Goal: Information Seeking & Learning: Learn about a topic

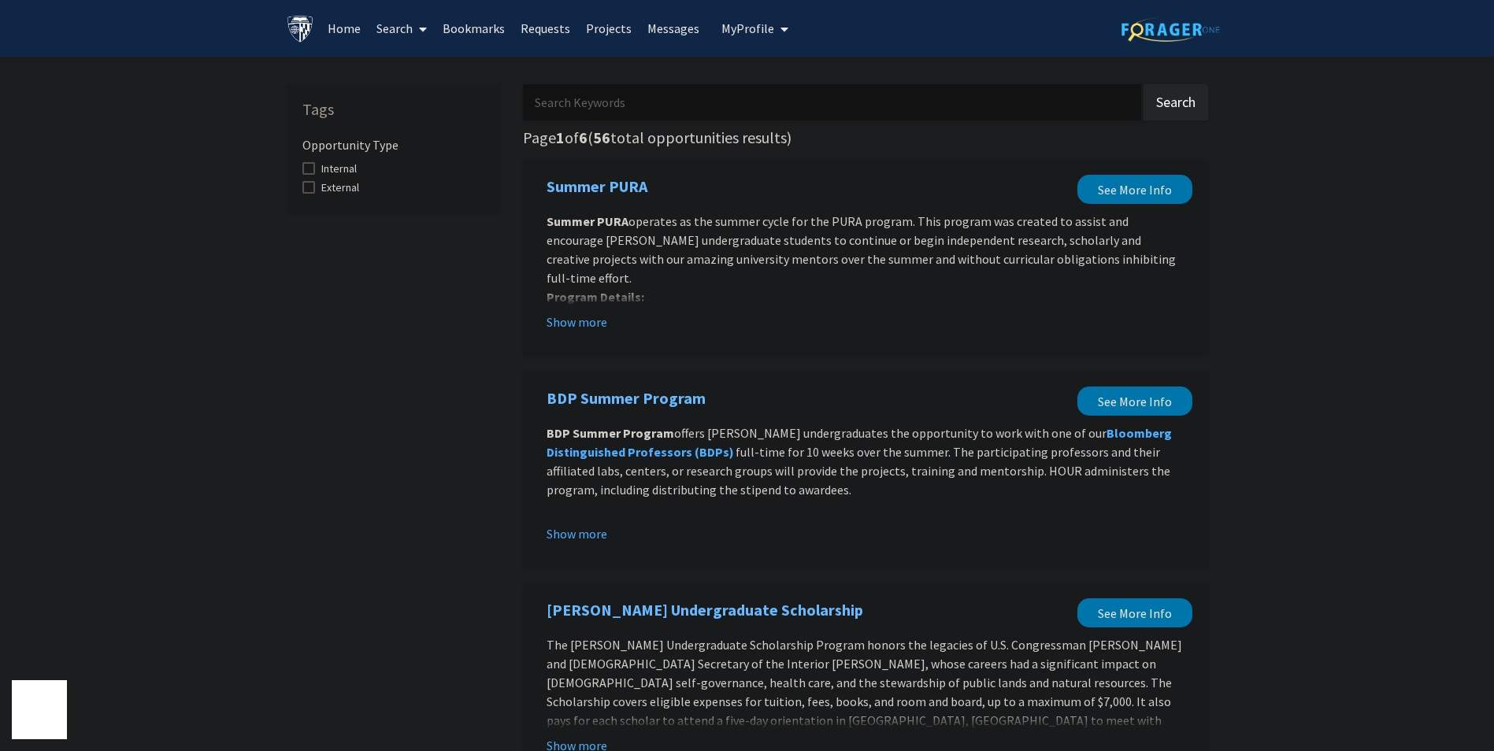
click at [423, 35] on icon at bounding box center [423, 29] width 8 height 13
click at [613, 35] on link "Projects" at bounding box center [608, 28] width 61 height 55
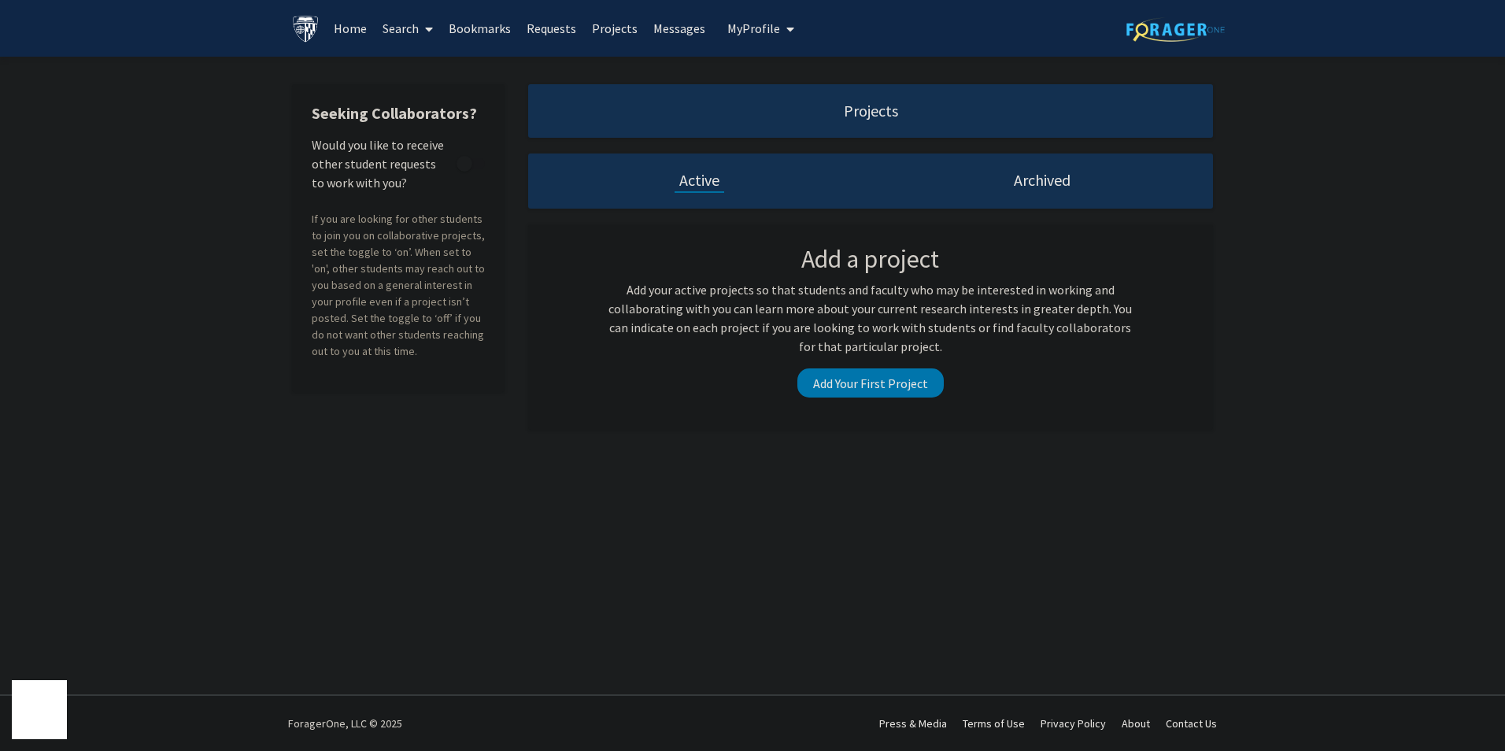
click at [795, 36] on div "Skip navigation Home Search Bookmarks Requests Projects Messages My Profile [PE…" at bounding box center [752, 28] width 945 height 57
click at [790, 30] on button "My Profile" at bounding box center [761, 28] width 76 height 57
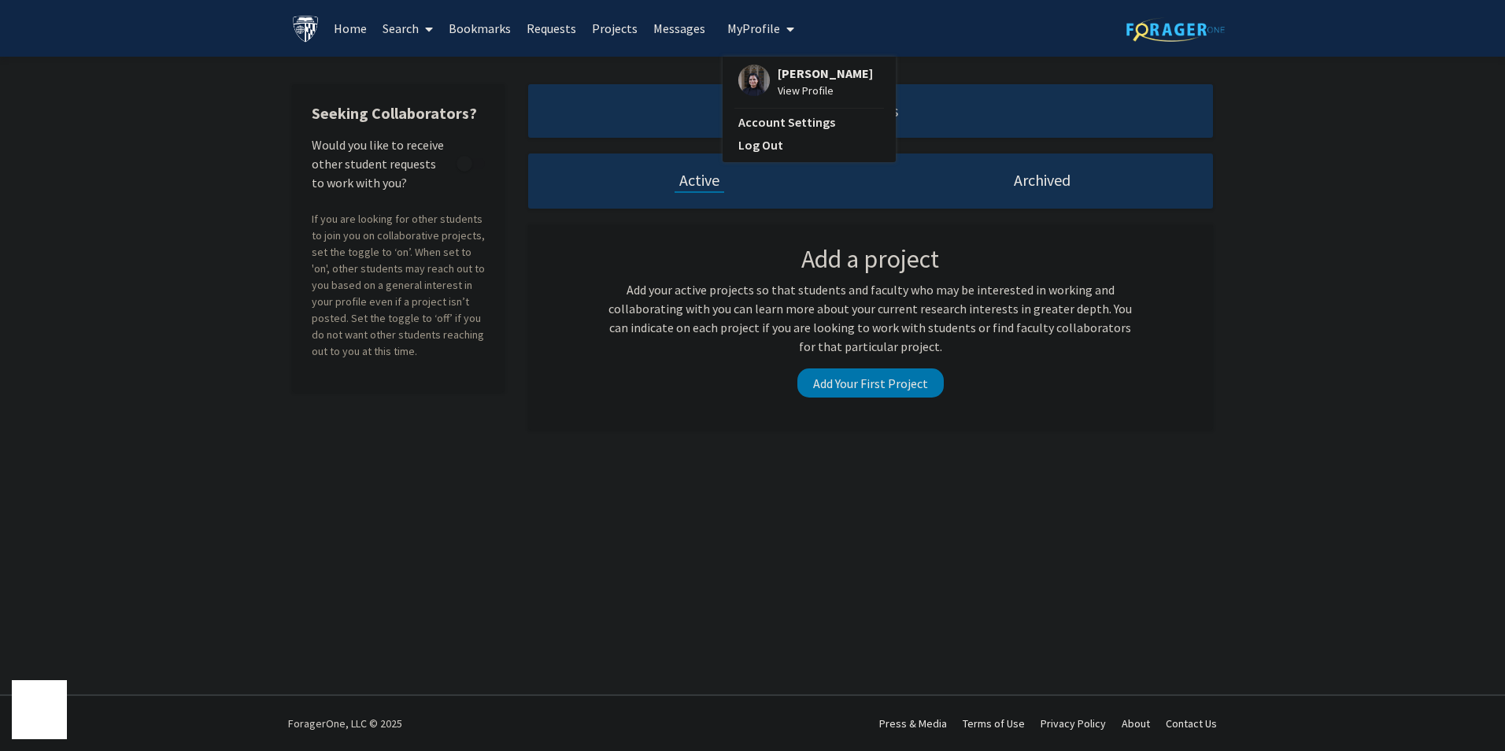
click at [403, 27] on link "Search" at bounding box center [408, 28] width 66 height 55
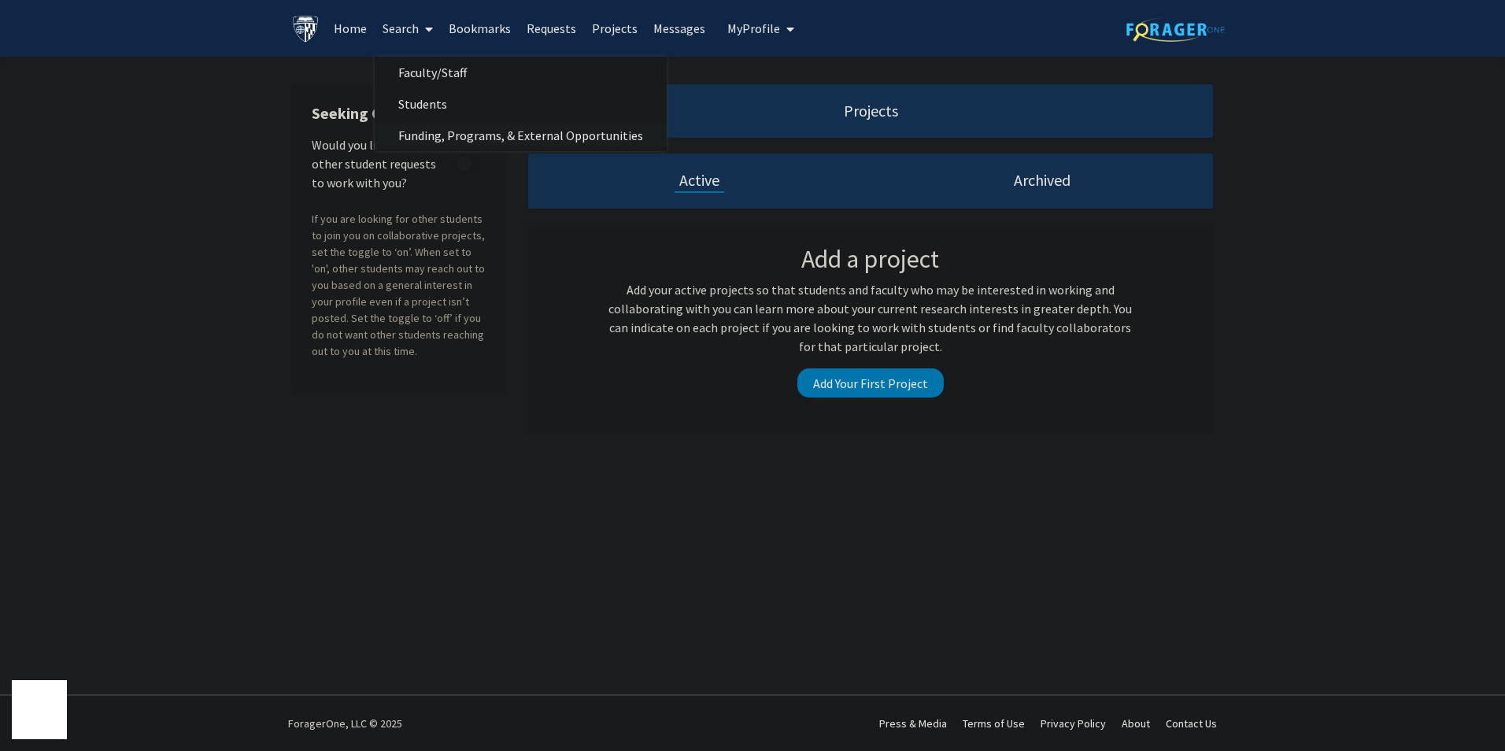
click at [445, 139] on span "Funding, Programs, & External Opportunities" at bounding box center [521, 135] width 292 height 31
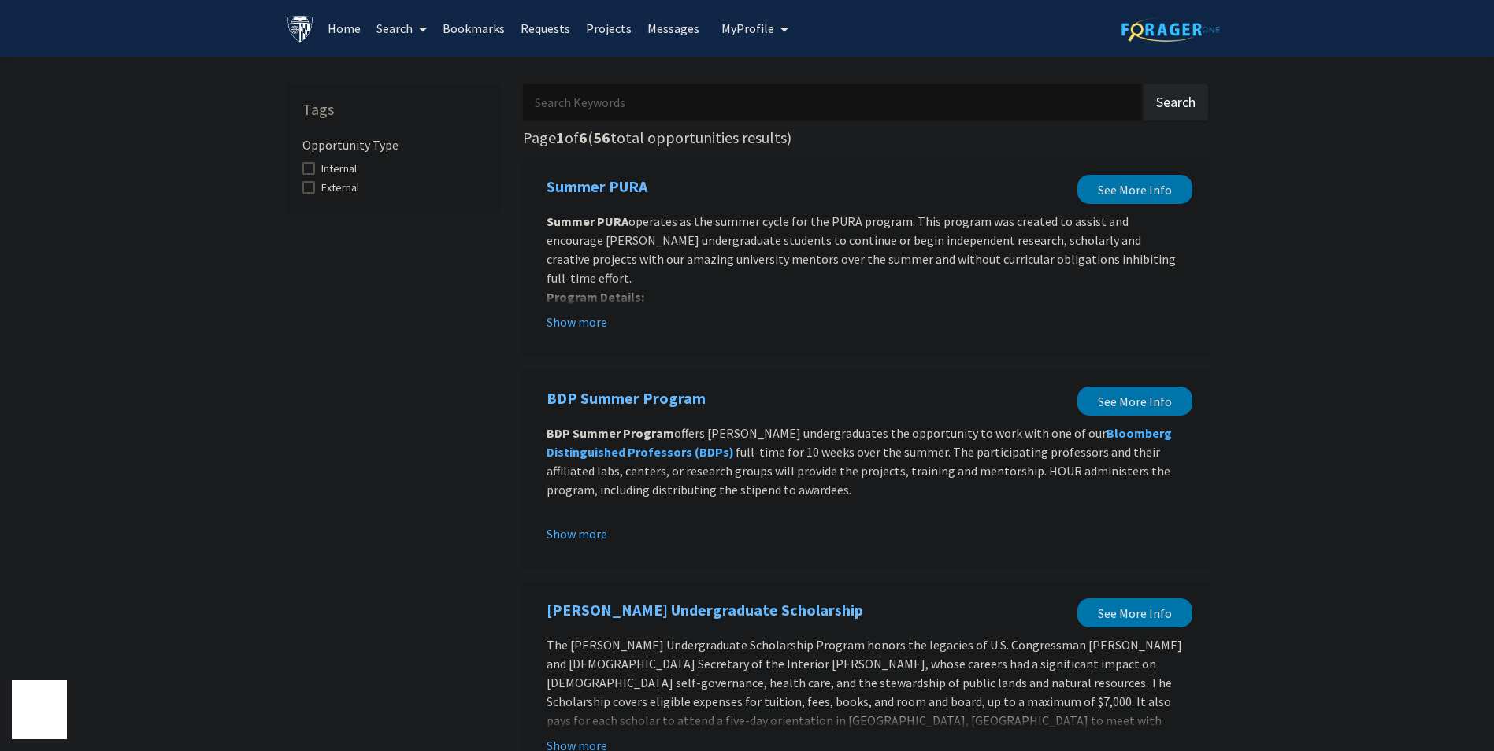
click at [346, 31] on link "Home" at bounding box center [344, 28] width 49 height 55
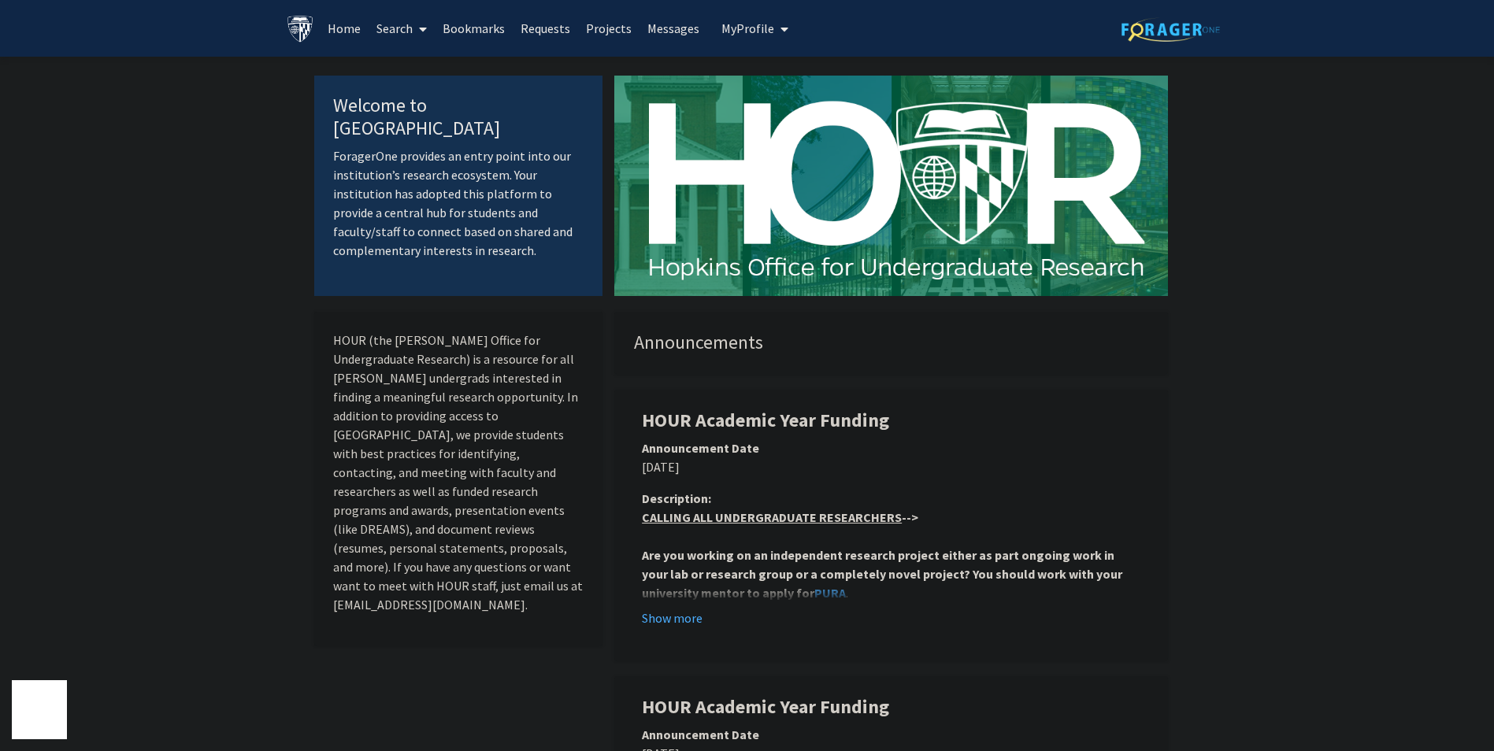
click at [420, 28] on icon at bounding box center [423, 29] width 8 height 13
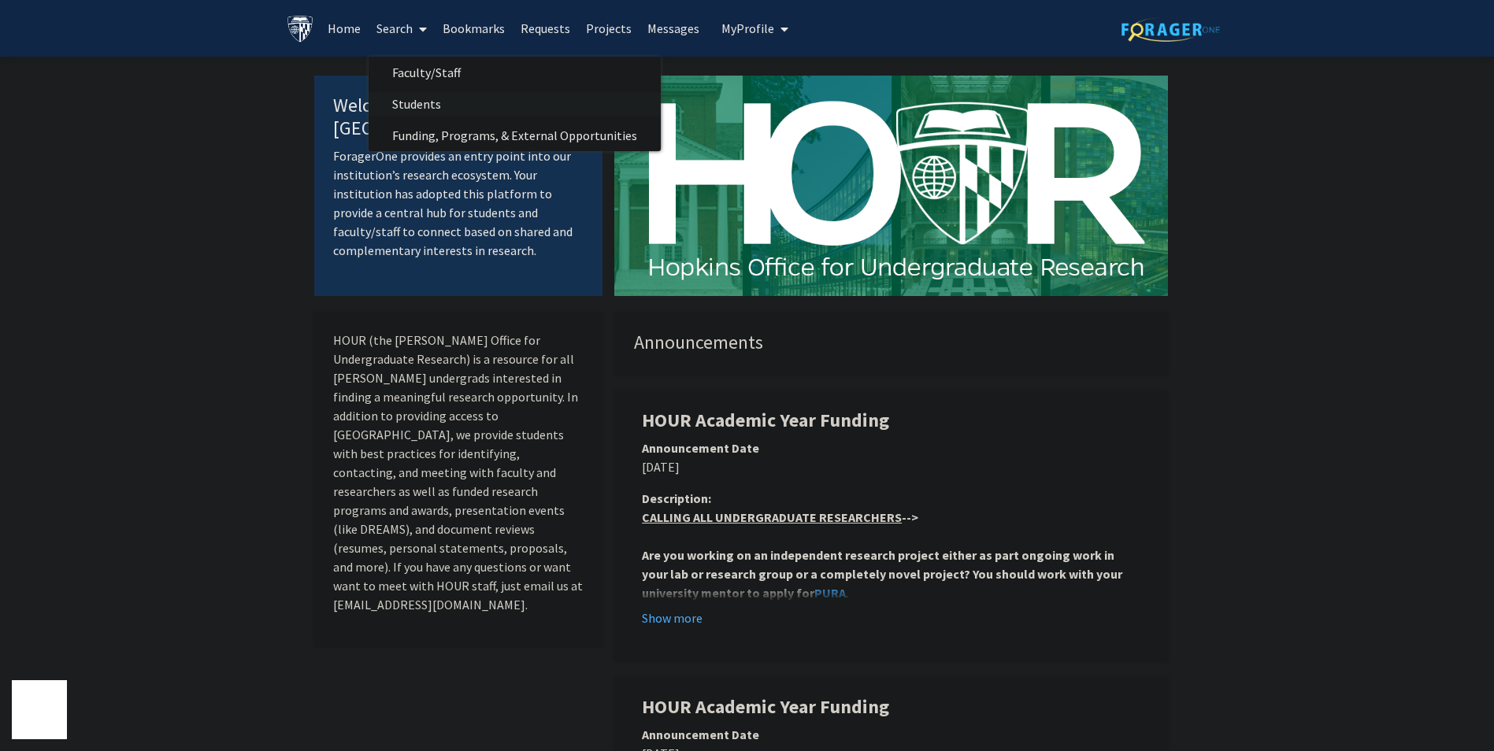
click at [435, 104] on span "Students" at bounding box center [416, 103] width 96 height 31
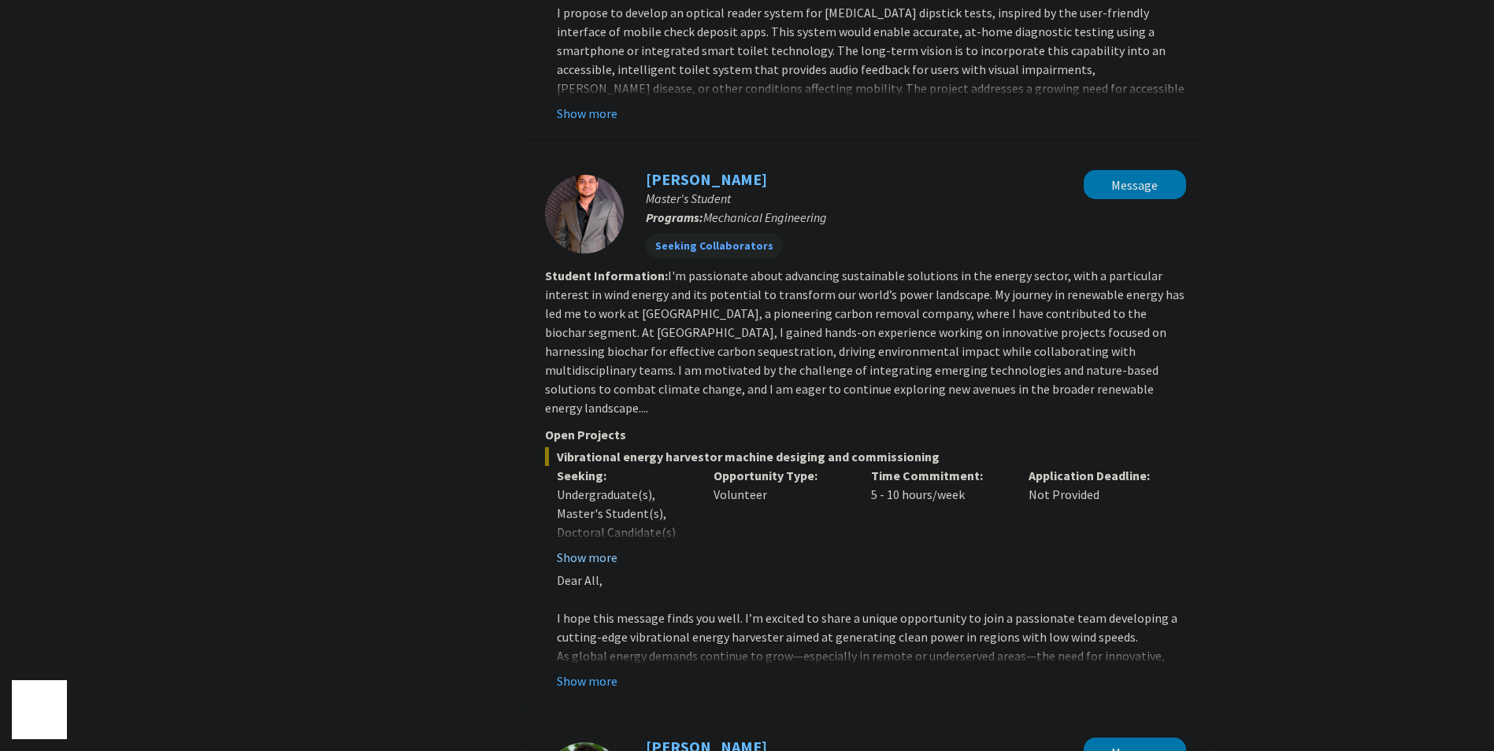
scroll to position [2279, 0]
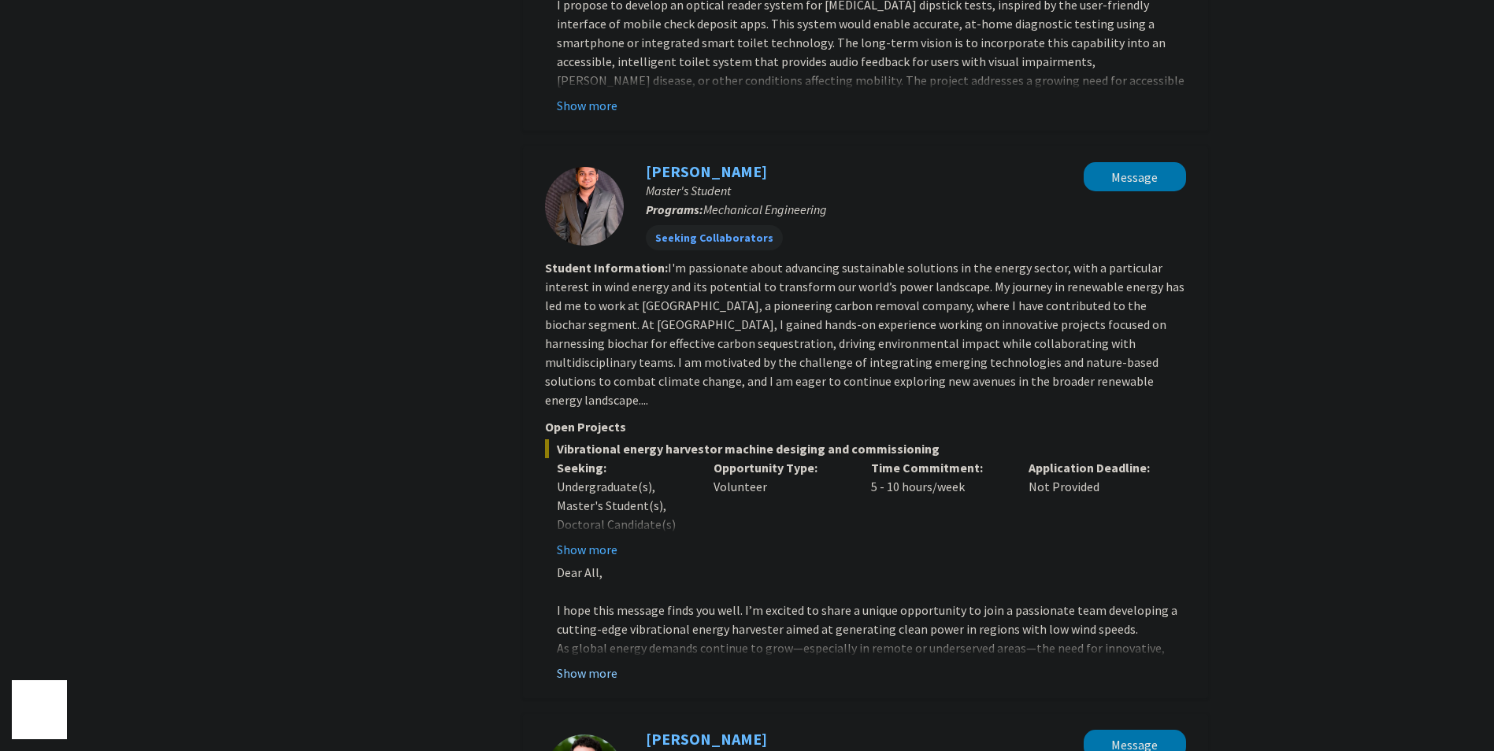
click at [586, 664] on button "Show more" at bounding box center [587, 673] width 61 height 19
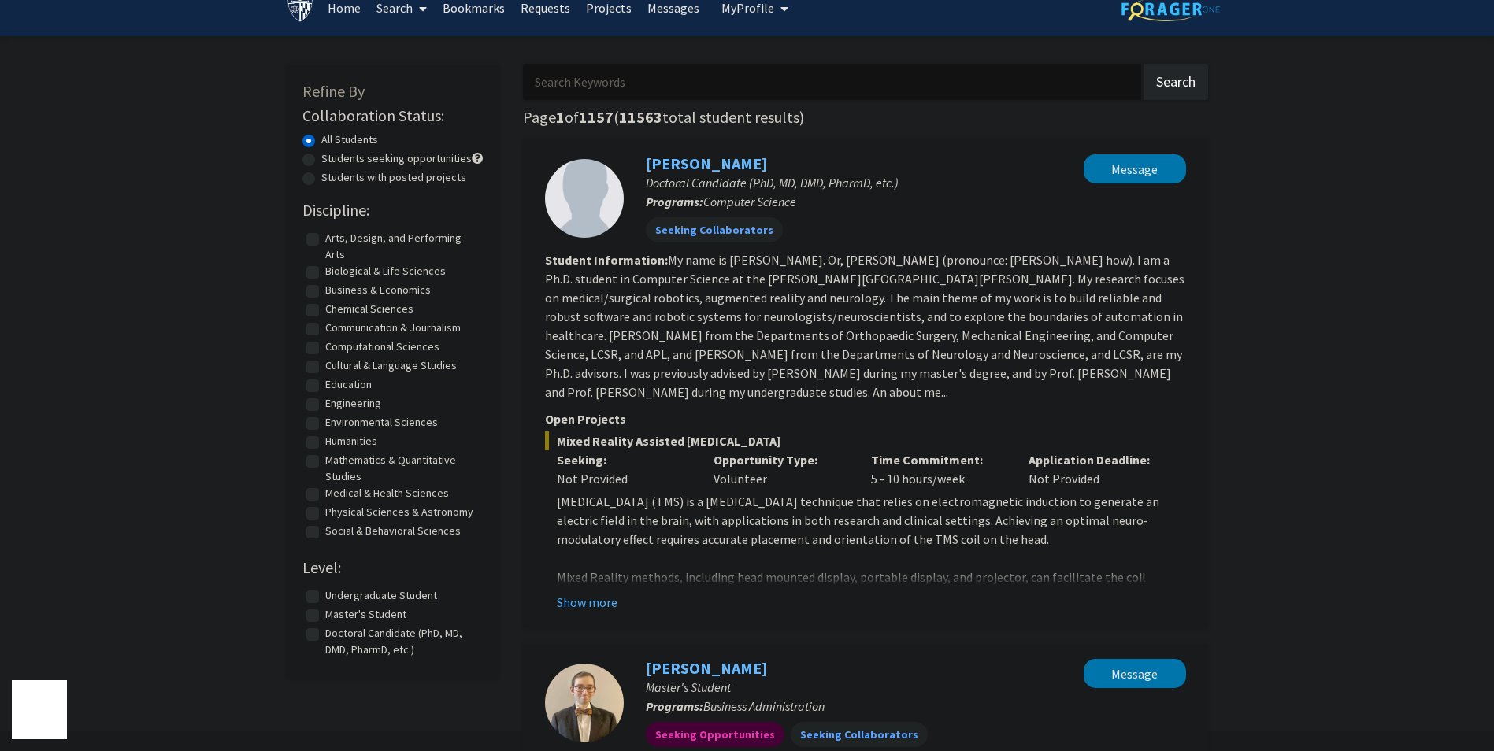
scroll to position [19, 0]
click at [361, 405] on label "Engineering" at bounding box center [353, 405] width 56 height 17
click at [335, 405] on input "Engineering" at bounding box center [330, 402] width 10 height 10
checkbox input "true"
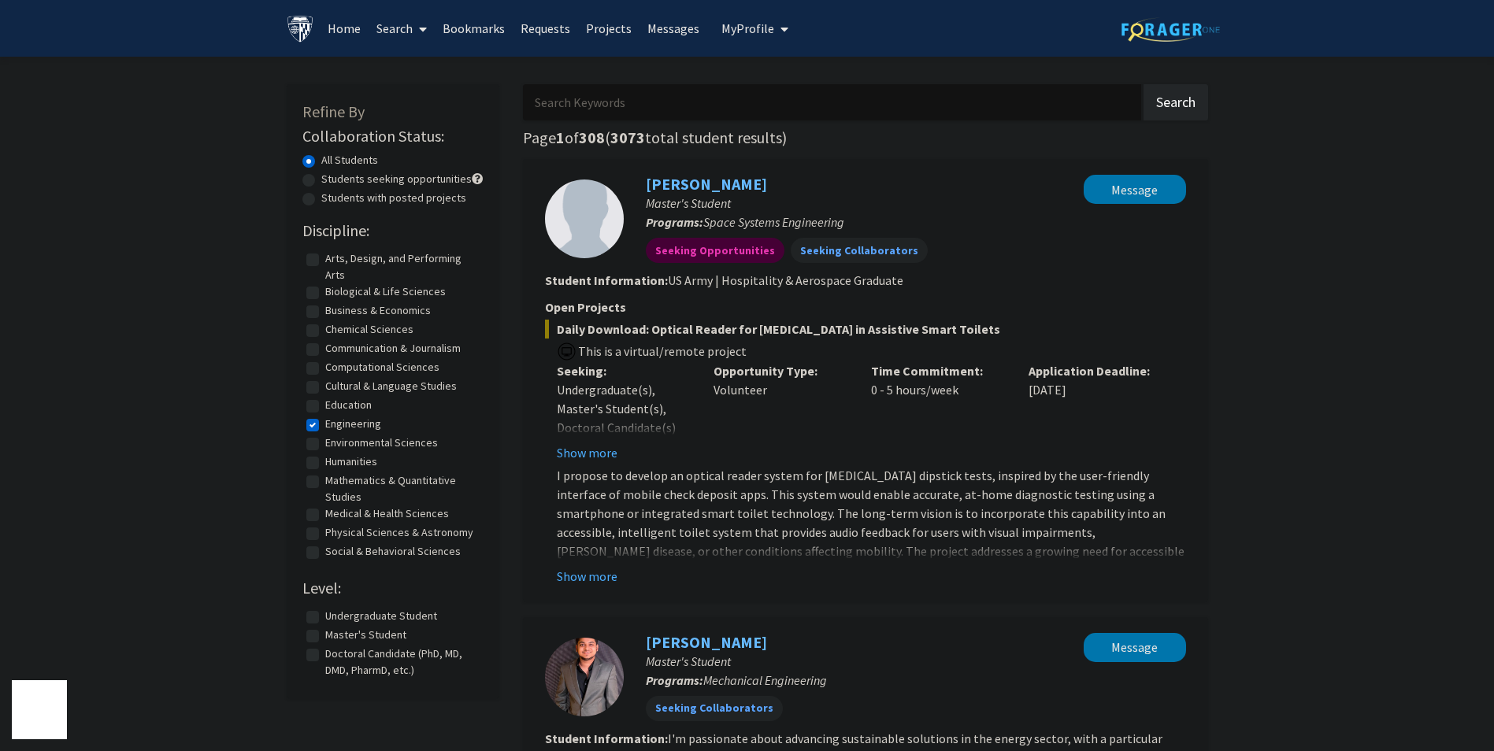
click at [424, 36] on span at bounding box center [420, 29] width 14 height 55
click at [438, 72] on span "Faculty/Staff" at bounding box center [426, 72] width 116 height 31
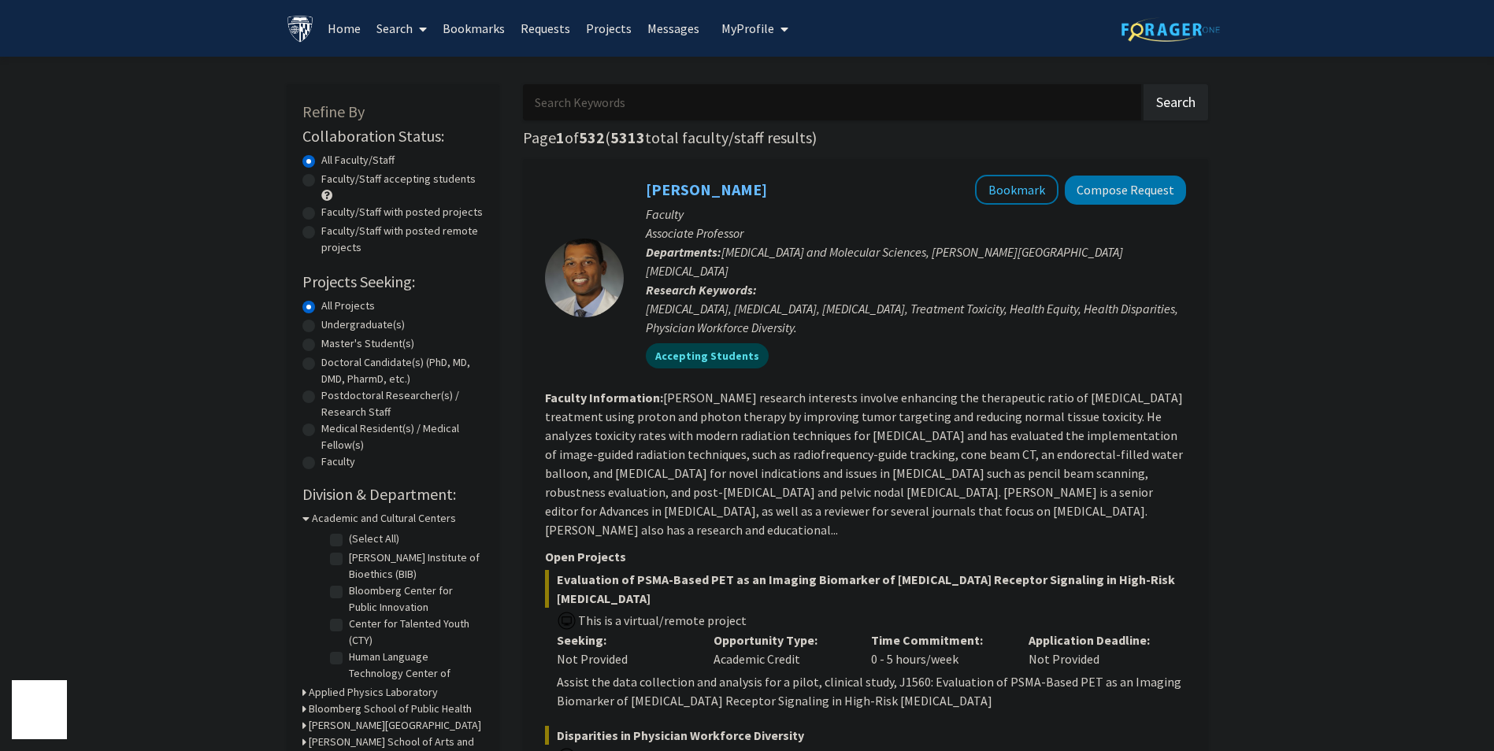
click at [321, 342] on label "Master's Student(s)" at bounding box center [367, 343] width 93 height 17
click at [321, 342] on input "Master's Student(s)" at bounding box center [326, 340] width 10 height 10
radio input "true"
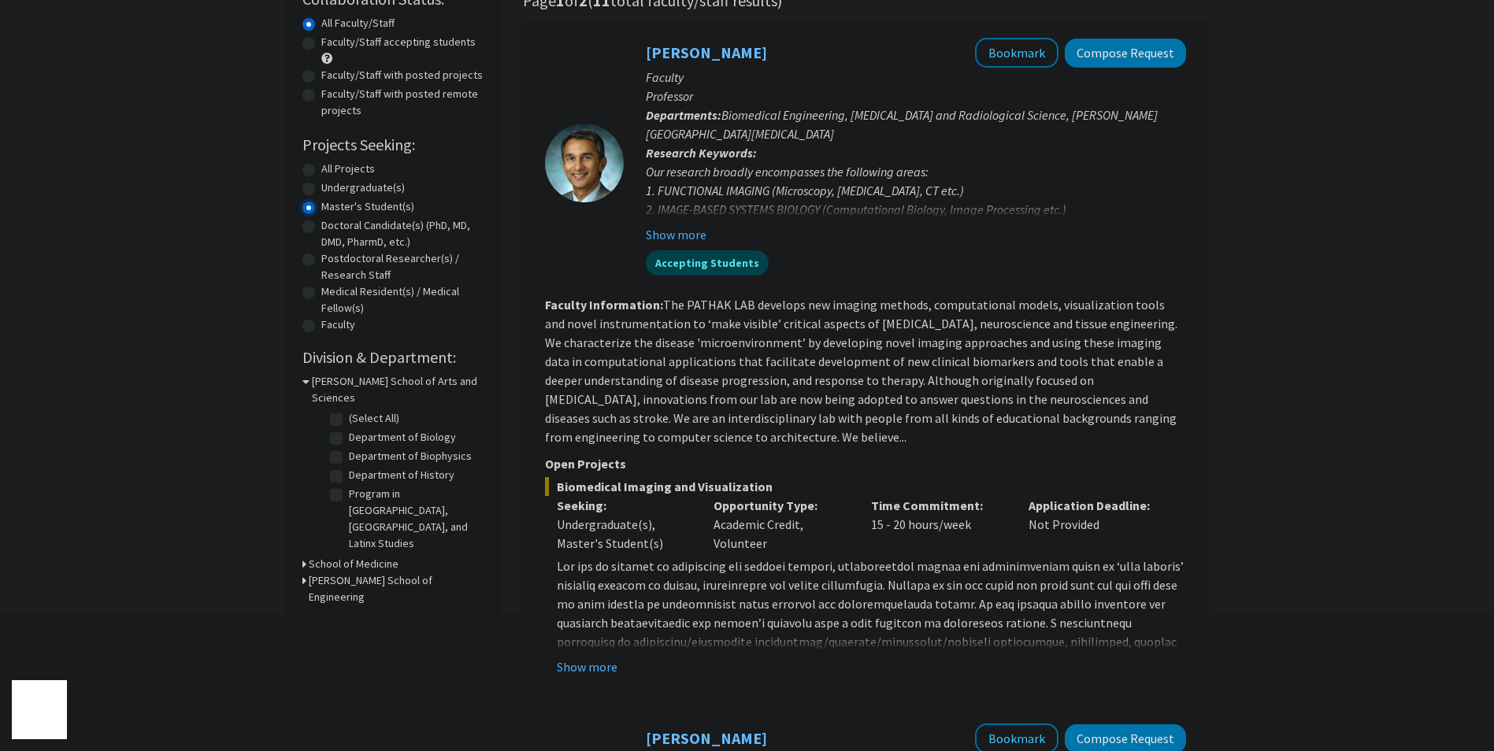
scroll to position [161, 0]
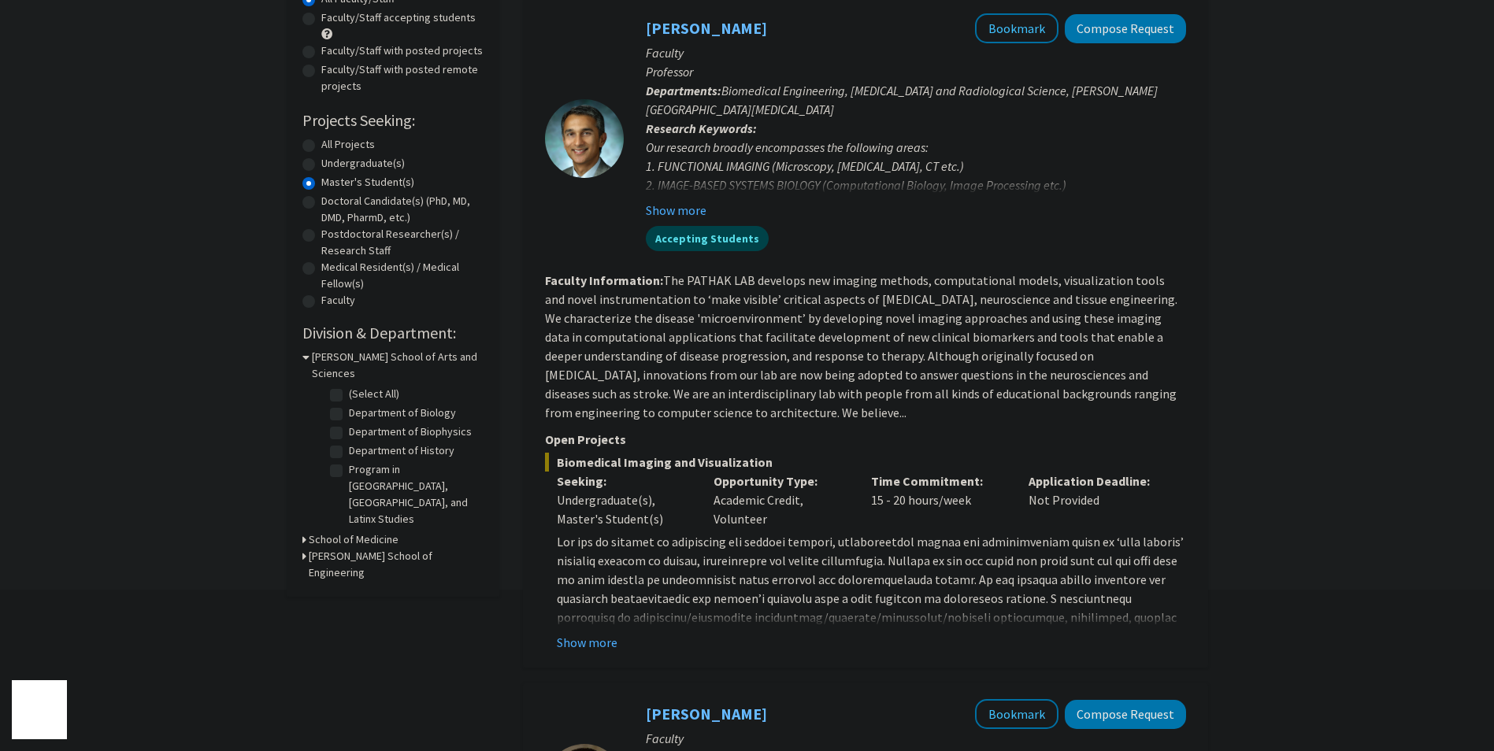
click at [302, 548] on icon at bounding box center [304, 556] width 4 height 17
click at [401, 670] on label "Mechanical Engineering" at bounding box center [404, 678] width 110 height 17
click at [359, 670] on input "Mechanical Engineering" at bounding box center [354, 675] width 10 height 10
checkbox input "true"
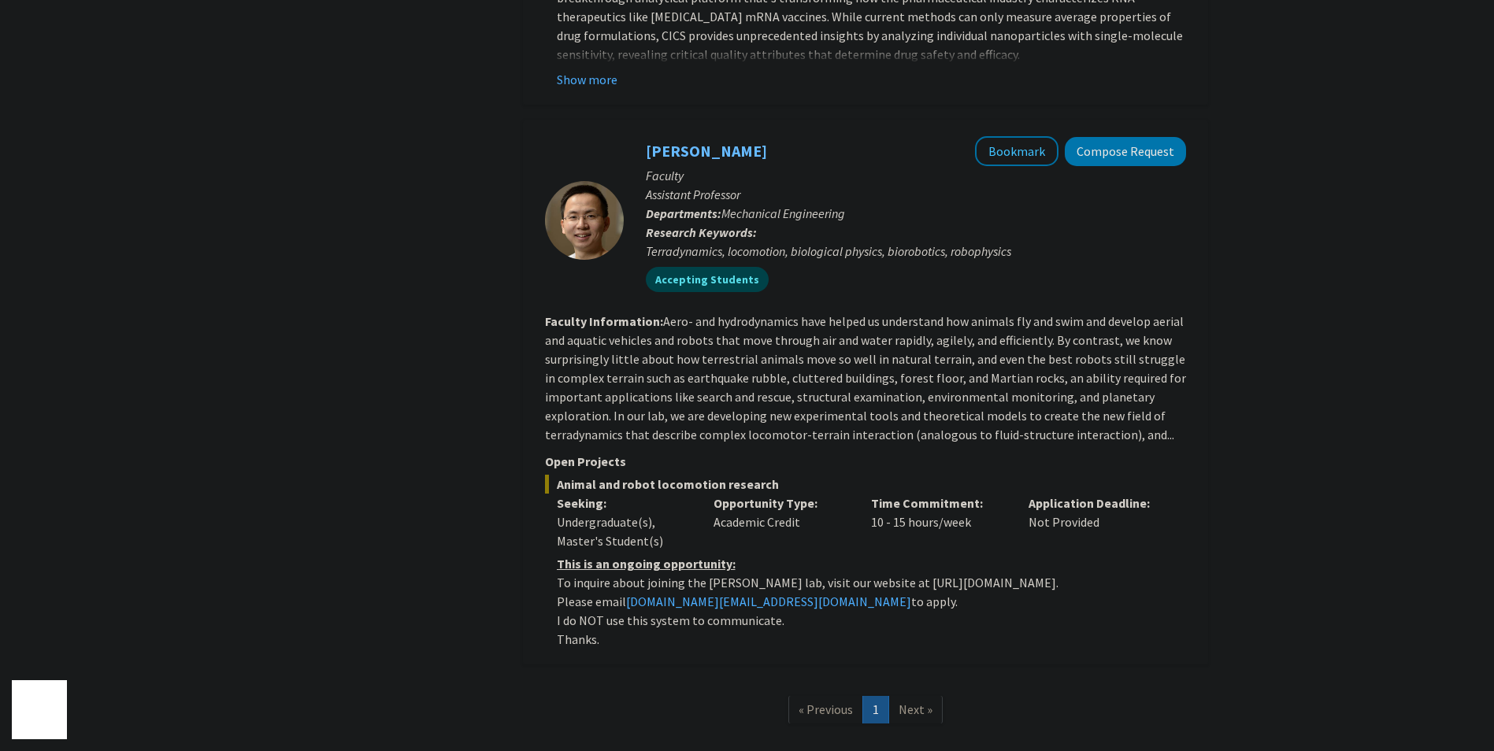
scroll to position [2441, 0]
click at [970, 391] on fg-read-more "Aero- and hydrodynamics have helped us understand how animals fly and swim and …" at bounding box center [865, 374] width 641 height 129
drag, startPoint x: 871, startPoint y: 540, endPoint x: 1005, endPoint y: 545, distance: 134.7
click at [1005, 570] on p "To inquire about joining the [PERSON_NAME] lab, visit our website at [URL][DOMA…" at bounding box center [871, 579] width 629 height 19
drag, startPoint x: 1005, startPoint y: 545, endPoint x: 980, endPoint y: 537, distance: 26.4
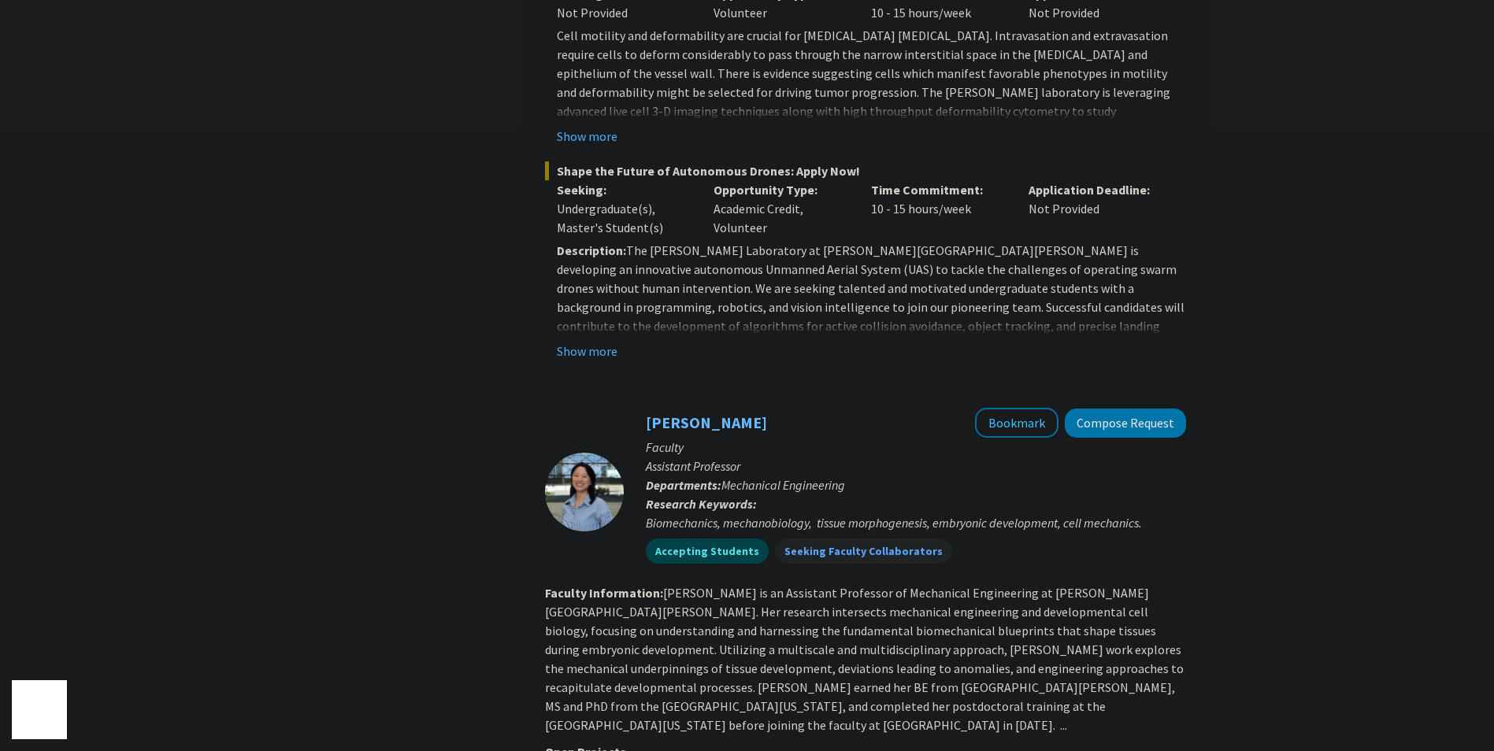
scroll to position [0, 0]
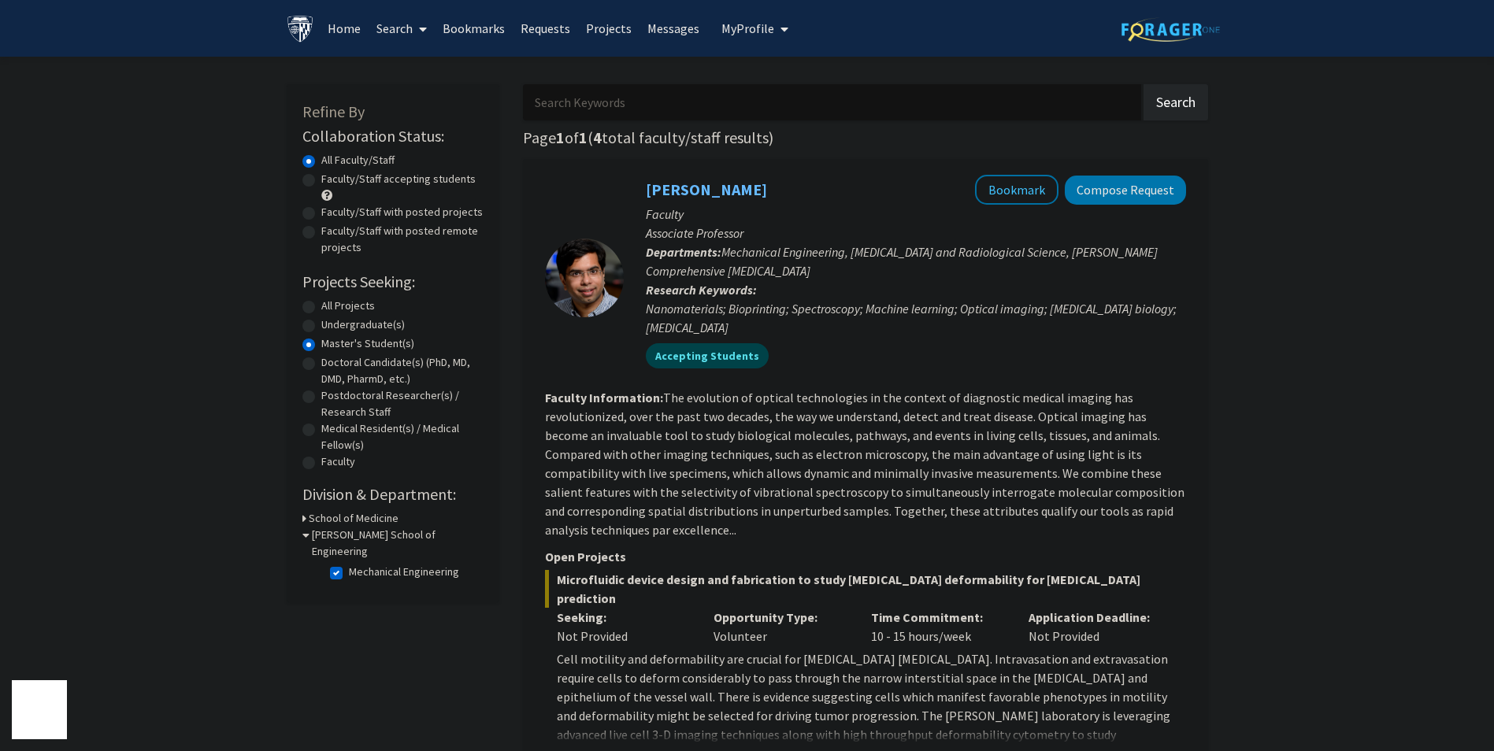
click at [373, 564] on label "Mechanical Engineering" at bounding box center [404, 572] width 110 height 17
click at [359, 564] on input "Mechanical Engineering" at bounding box center [354, 569] width 10 height 10
checkbox input "false"
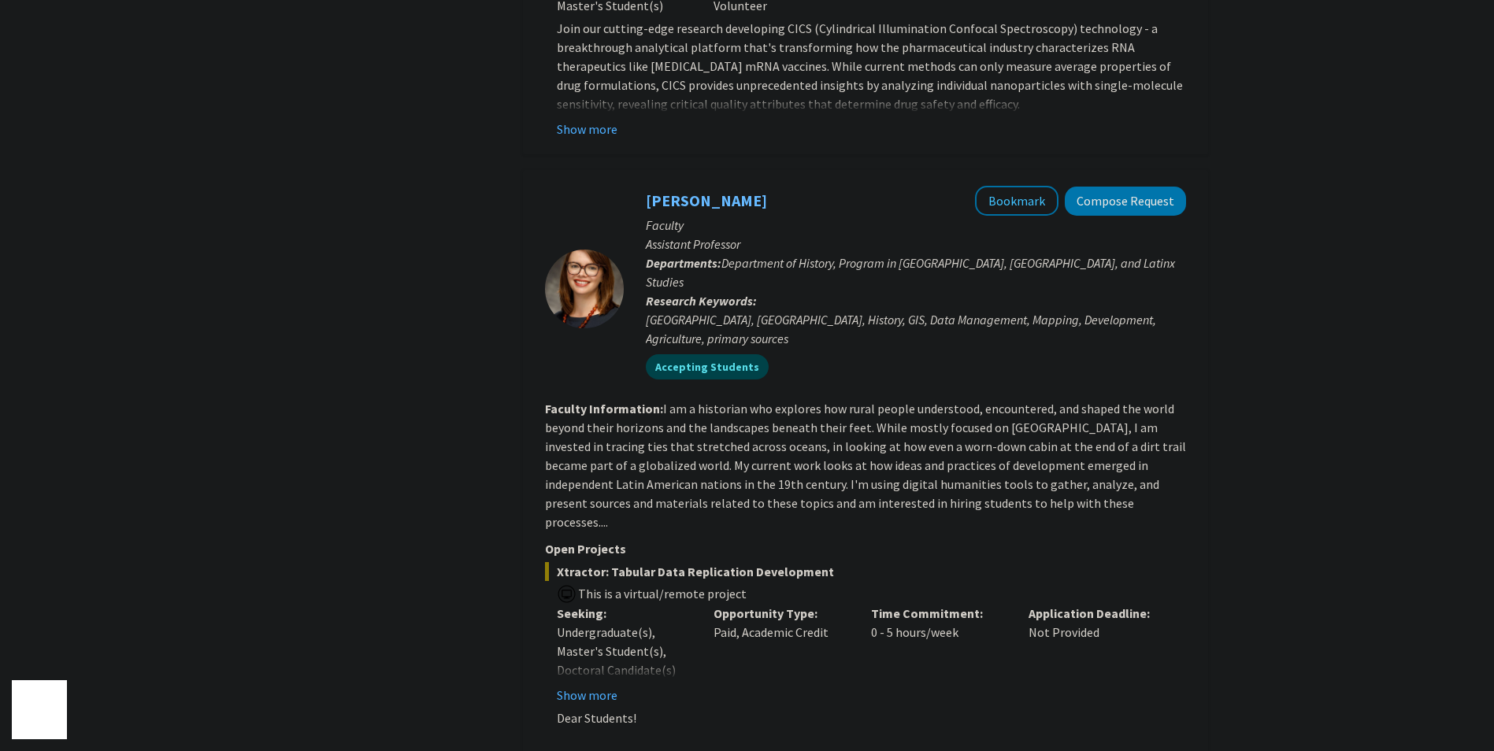
scroll to position [7011, 0]
